Goal: Find specific page/section

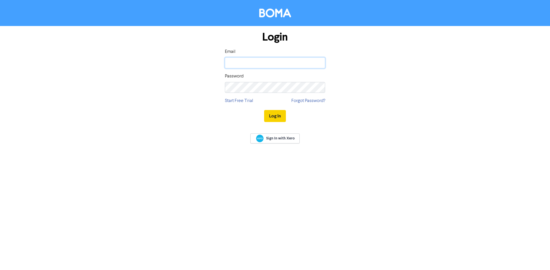
type input "[PERSON_NAME][EMAIL_ADDRESS][DOMAIN_NAME]"
click at [274, 112] on button "Log In" at bounding box center [275, 116] width 22 height 12
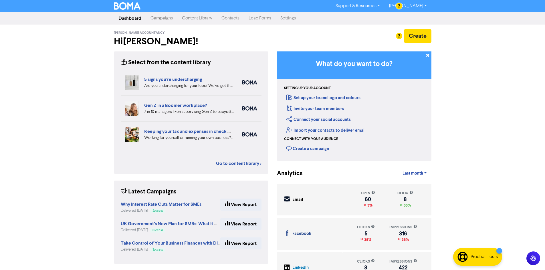
click at [186, 19] on link "Content Library" at bounding box center [196, 18] width 39 height 11
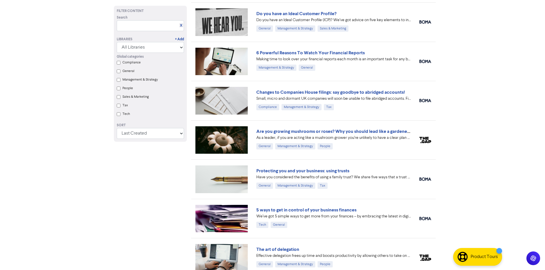
scroll to position [392, 0]
drag, startPoint x: 126, startPoint y: 189, endPoint x: 89, endPoint y: 230, distance: 54.7
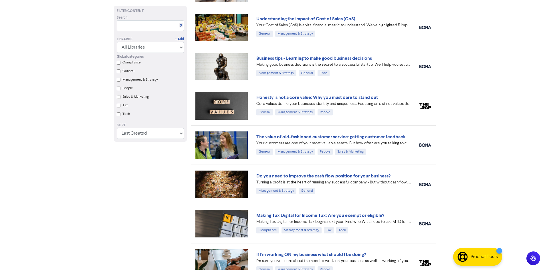
scroll to position [700, 0]
